Goal: Transaction & Acquisition: Subscribe to service/newsletter

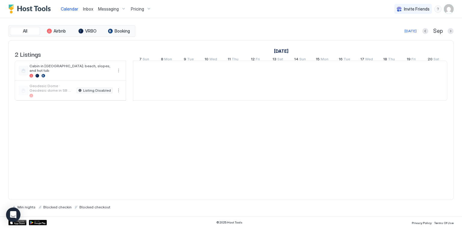
scroll to position [0, 335]
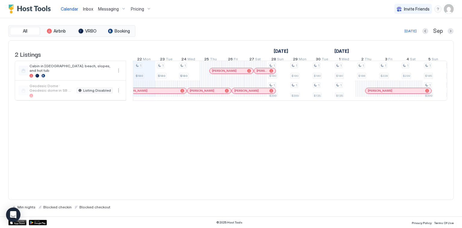
click at [148, 8] on div "Pricing" at bounding box center [141, 9] width 25 height 10
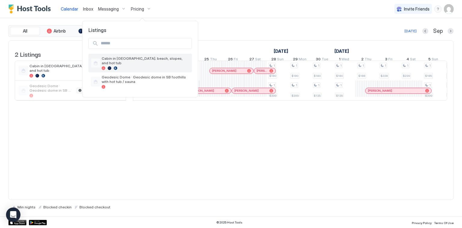
click at [143, 59] on span "Cabin in [GEOGRAPHIC_DATA]; beach, slopes, and hot tub" at bounding box center [146, 60] width 88 height 9
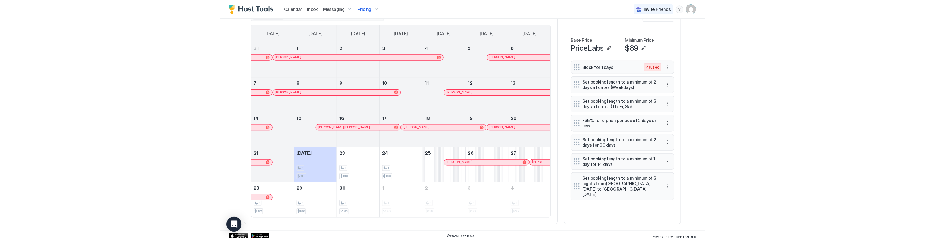
scroll to position [201, 0]
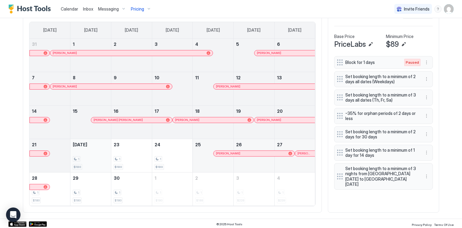
click at [82, 158] on div "1" at bounding box center [91, 159] width 36 height 6
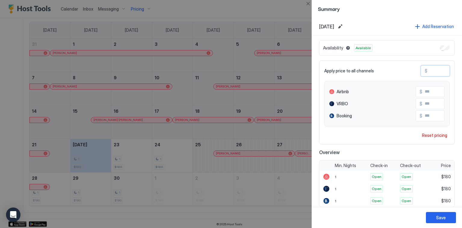
drag, startPoint x: 439, startPoint y: 68, endPoint x: 413, endPoint y: 69, distance: 26.2
click at [413, 69] on div "Apply price to all channels $ ***" at bounding box center [388, 70] width 126 height 11
type input "*"
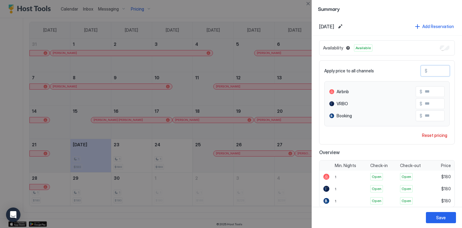
type input "*"
type input "**"
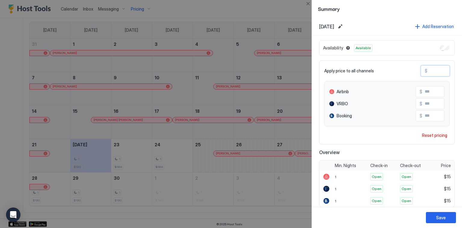
type input "***"
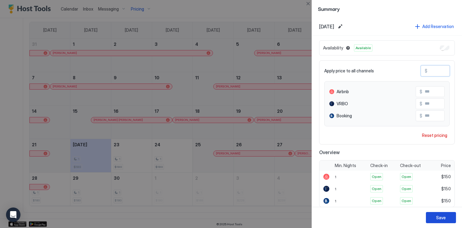
click at [437, 216] on div "Save" at bounding box center [442, 217] width 10 height 6
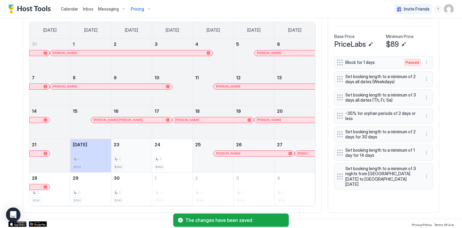
click at [130, 166] on div "1 $180" at bounding box center [132, 155] width 36 height 28
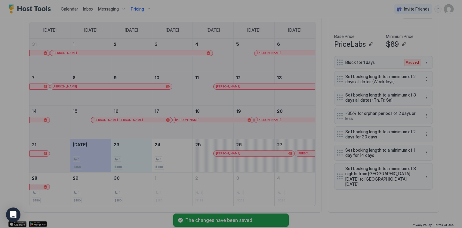
click at [155, 160] on div at bounding box center [231, 114] width 462 height 228
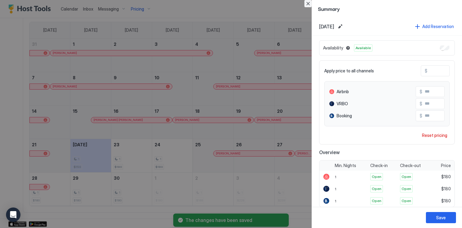
click at [307, 2] on button "Close" at bounding box center [308, 3] width 7 height 7
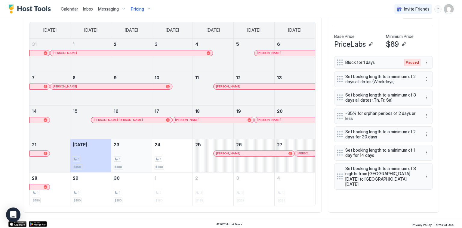
click at [123, 161] on div "1 $180" at bounding box center [132, 155] width 36 height 28
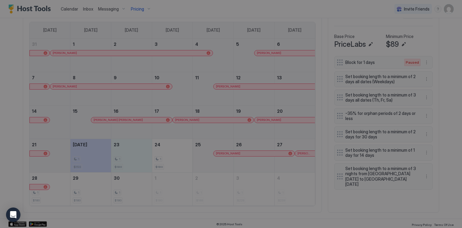
click at [176, 159] on div at bounding box center [231, 114] width 462 height 228
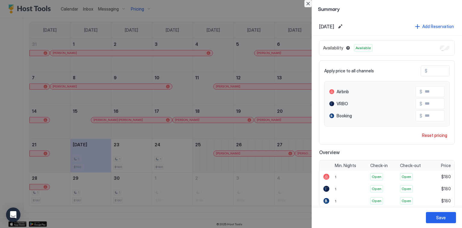
click at [310, 5] on button "Close" at bounding box center [308, 3] width 7 height 7
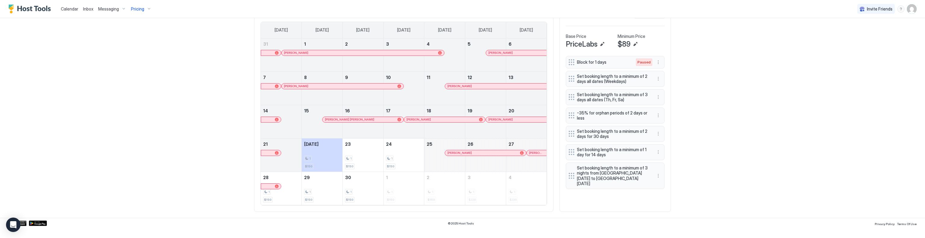
scroll to position [191, 0]
